Goal: Find specific page/section: Find specific page/section

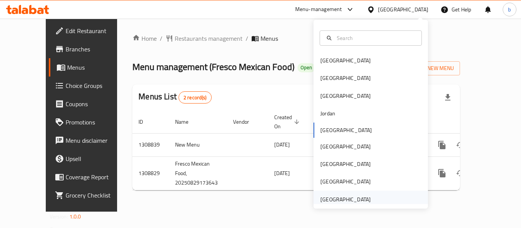
click at [351, 200] on div "[GEOGRAPHIC_DATA]" at bounding box center [345, 200] width 50 height 8
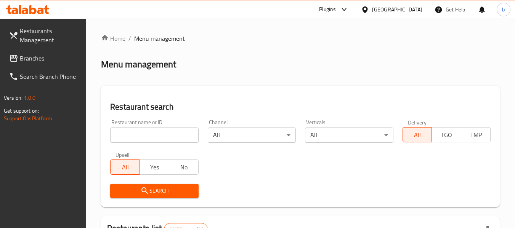
click at [41, 59] on div at bounding box center [257, 114] width 515 height 228
click at [34, 59] on span "Branches" at bounding box center [50, 58] width 60 height 9
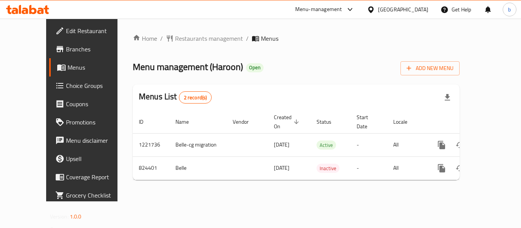
click at [418, 9] on div "[GEOGRAPHIC_DATA]" at bounding box center [403, 9] width 50 height 8
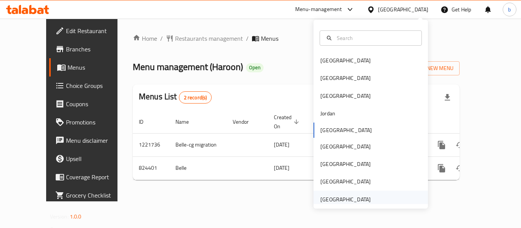
click at [348, 192] on div "[GEOGRAPHIC_DATA]" at bounding box center [345, 200] width 63 height 18
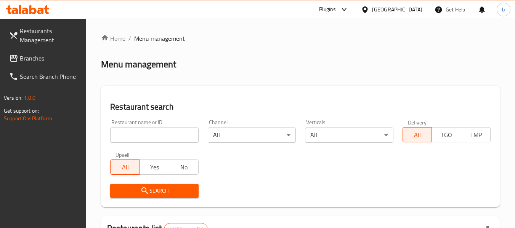
click at [26, 56] on div at bounding box center [257, 114] width 515 height 228
click at [51, 58] on span "Branches" at bounding box center [50, 58] width 60 height 9
